Goal: Information Seeking & Learning: Learn about a topic

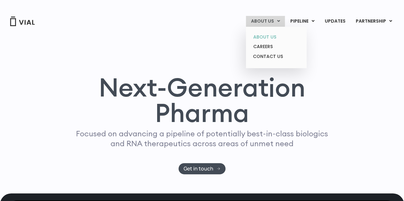
click at [275, 35] on link "ABOUT US" at bounding box center [276, 37] width 56 height 10
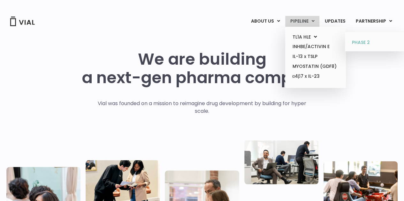
click at [358, 44] on link "PHASE 2" at bounding box center [375, 43] width 56 height 10
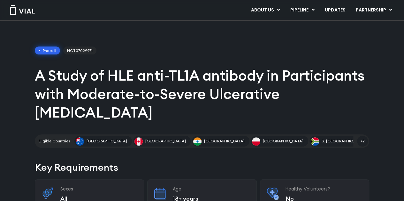
scroll to position [6, 0]
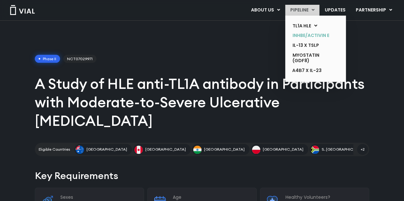
click at [315, 36] on link "INHBE/ACTIVIN E" at bounding box center [310, 36] width 47 height 10
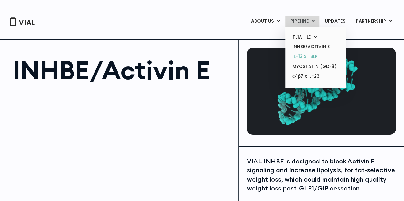
click at [309, 57] on link "IL-13 x TSLP" at bounding box center [315, 57] width 56 height 10
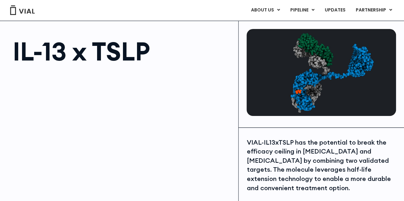
scroll to position [13, 0]
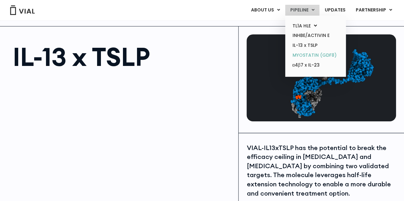
click at [316, 55] on link "MYOSTATIN (GDF8)" at bounding box center [315, 55] width 56 height 10
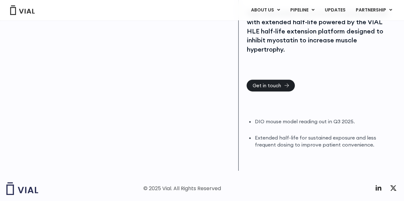
scroll to position [148, 0]
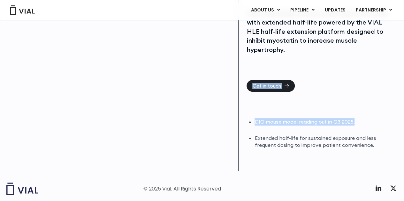
drag, startPoint x: 403, startPoint y: 108, endPoint x: 404, endPoint y: 78, distance: 30.3
click at [403, 78] on html "Skip to content Vial Announces Dosing of First Patient in Phase 1 Healthy Volun…" at bounding box center [202, 42] width 404 height 381
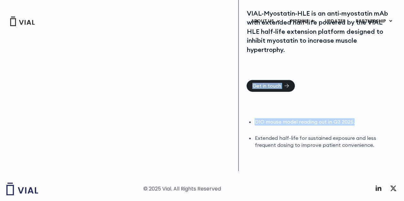
scroll to position [0, 0]
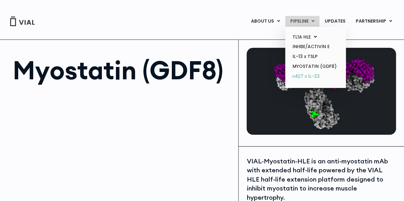
click at [308, 74] on link "α4β7 x IL-23" at bounding box center [315, 76] width 56 height 10
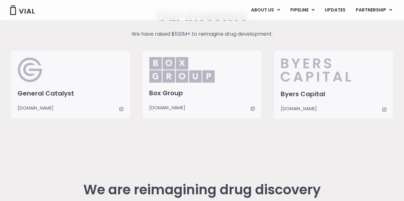
scroll to position [1521, 0]
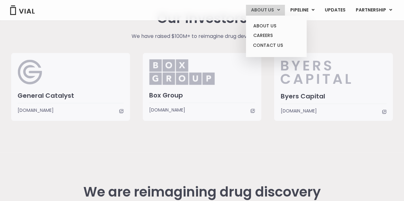
click at [261, 14] on link "ABOUT US" at bounding box center [265, 10] width 39 height 11
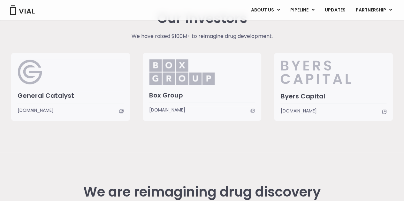
click at [25, 8] on img at bounding box center [23, 10] width 26 height 10
